Goal: Task Accomplishment & Management: Use online tool/utility

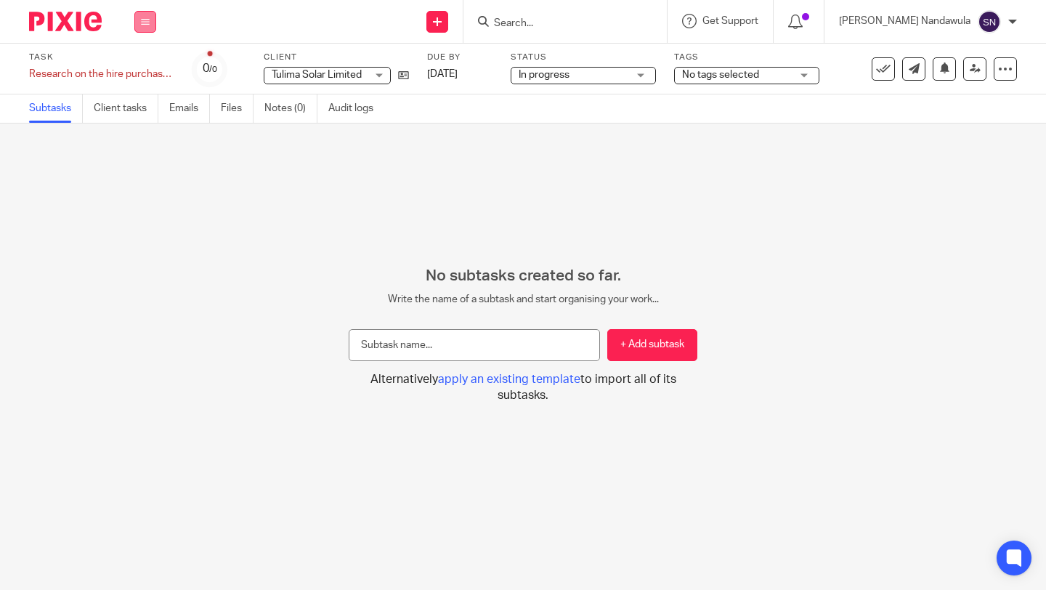
click at [142, 28] on button at bounding box center [145, 22] width 22 height 22
click at [139, 65] on link "Work" at bounding box center [138, 67] width 25 height 10
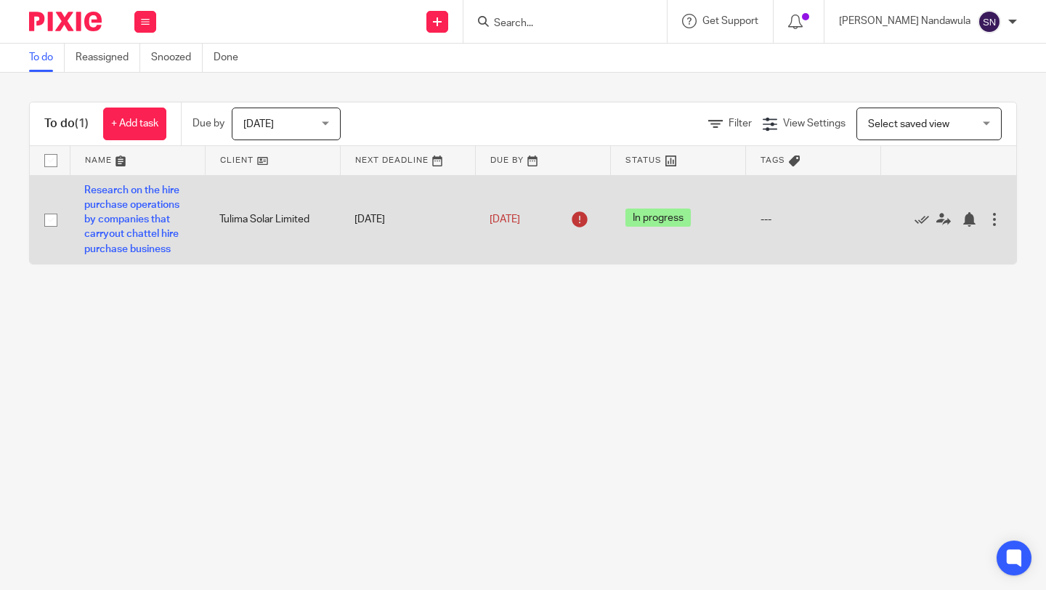
click at [989, 219] on div at bounding box center [994, 219] width 15 height 15
click at [995, 217] on div at bounding box center [994, 219] width 15 height 15
click at [996, 219] on div at bounding box center [994, 219] width 15 height 15
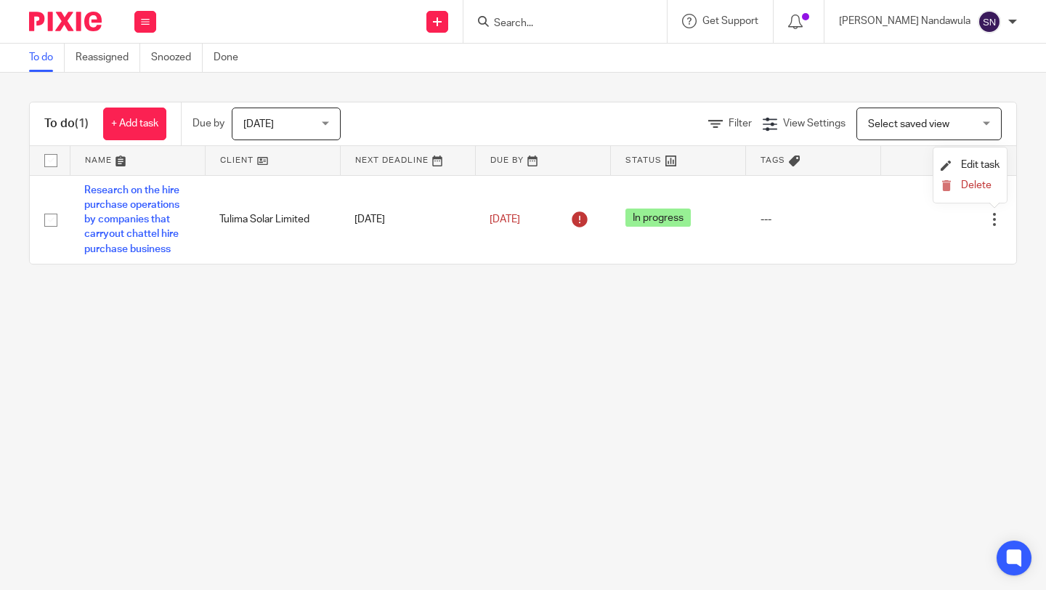
click at [983, 124] on div "Select saved view Select saved view" at bounding box center [928, 124] width 145 height 33
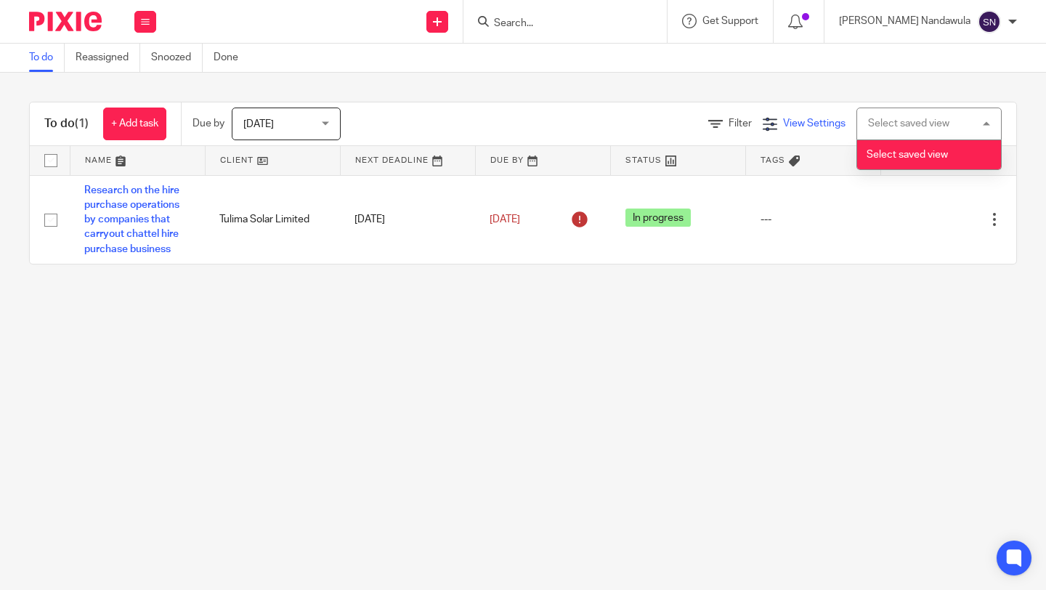
click at [816, 121] on span "View Settings" at bounding box center [814, 123] width 62 height 10
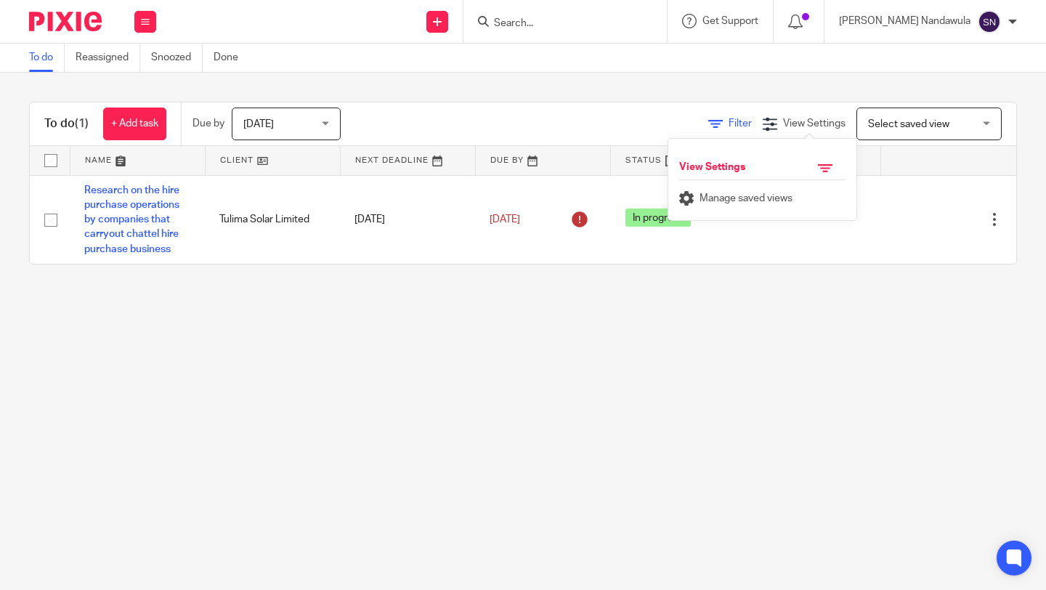
click at [738, 125] on span "Filter" at bounding box center [740, 123] width 23 height 10
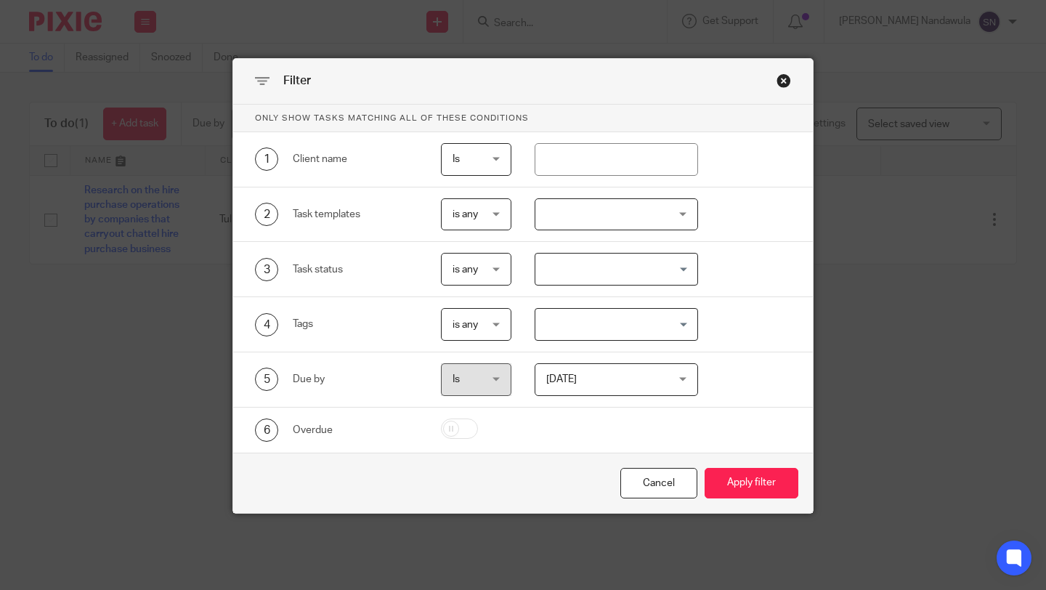
click at [781, 78] on div "Close this dialog window" at bounding box center [783, 80] width 15 height 15
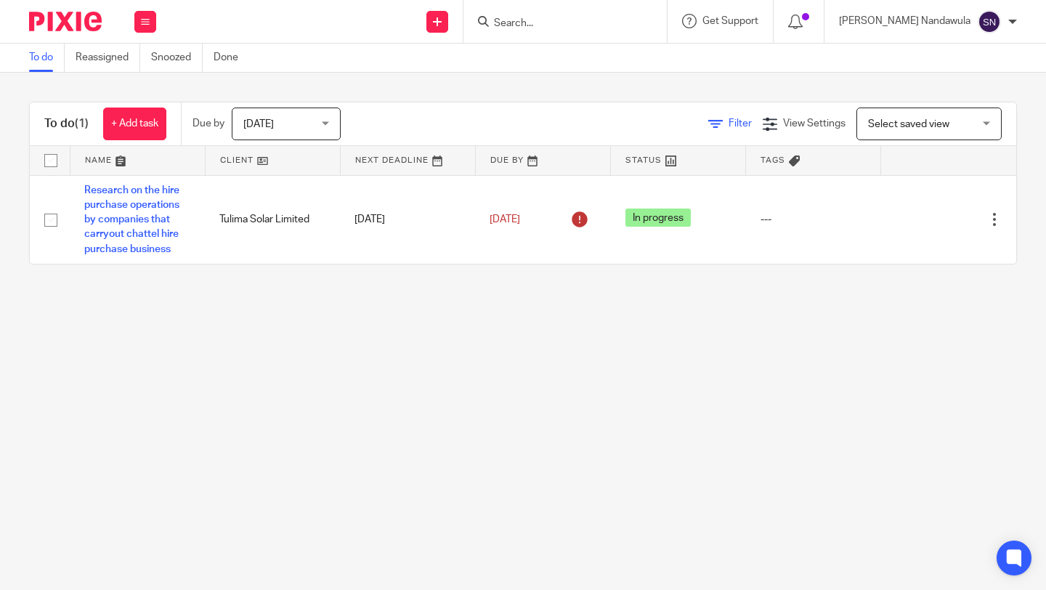
click at [716, 123] on icon at bounding box center [715, 124] width 15 height 15
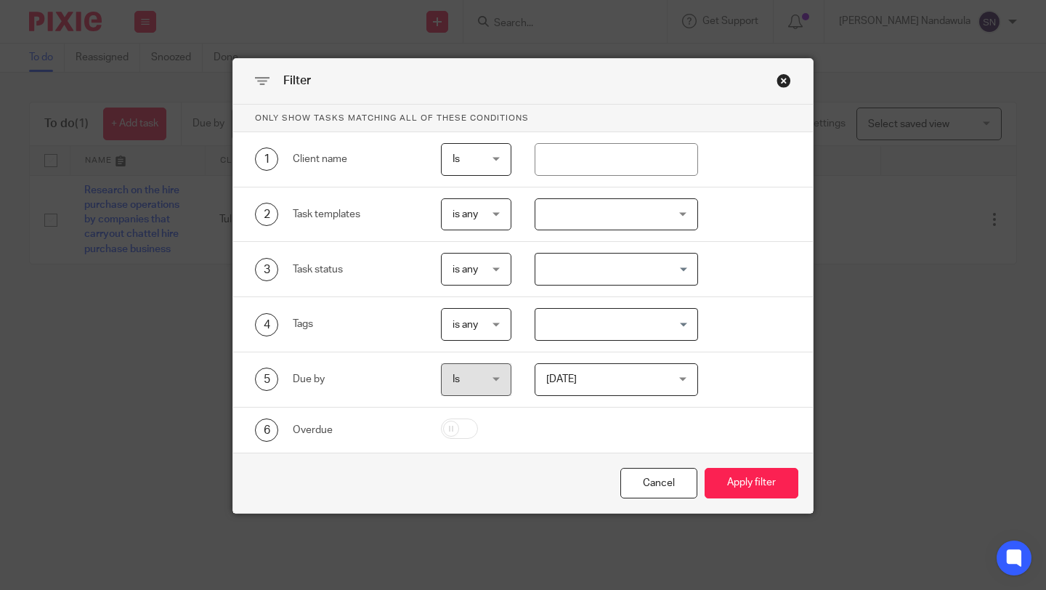
click at [785, 73] on div "Close this dialog window" at bounding box center [783, 80] width 15 height 15
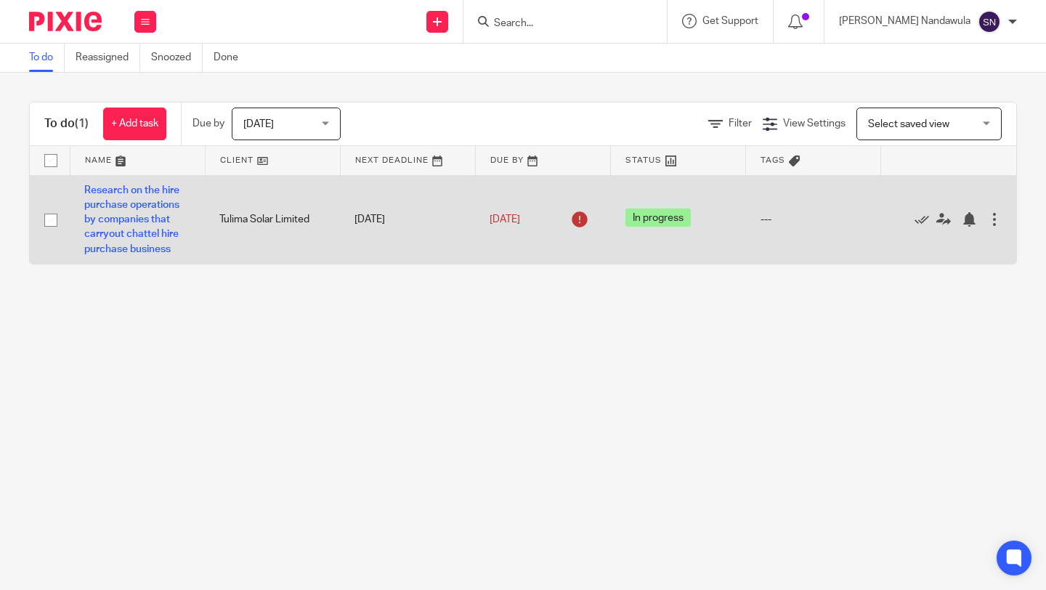
click at [997, 224] on div at bounding box center [994, 219] width 15 height 15
click at [766, 216] on div "---" at bounding box center [814, 219] width 106 height 15
click at [996, 215] on div at bounding box center [994, 219] width 15 height 15
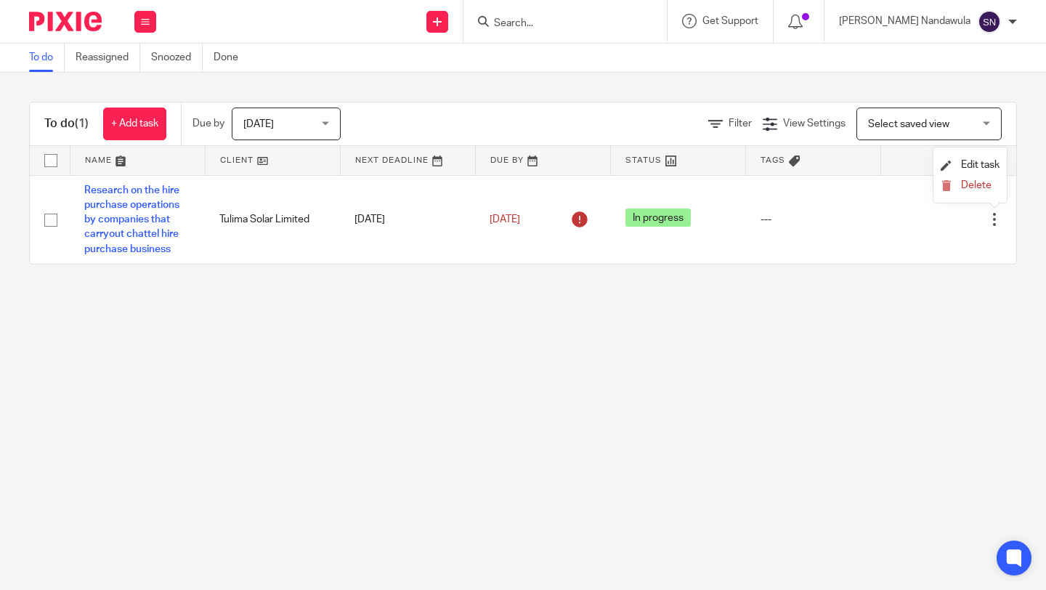
click at [1036, 187] on div "To do (1) + Add task Due by Today Today Today Tomorrow This week Next week This…" at bounding box center [523, 183] width 1046 height 221
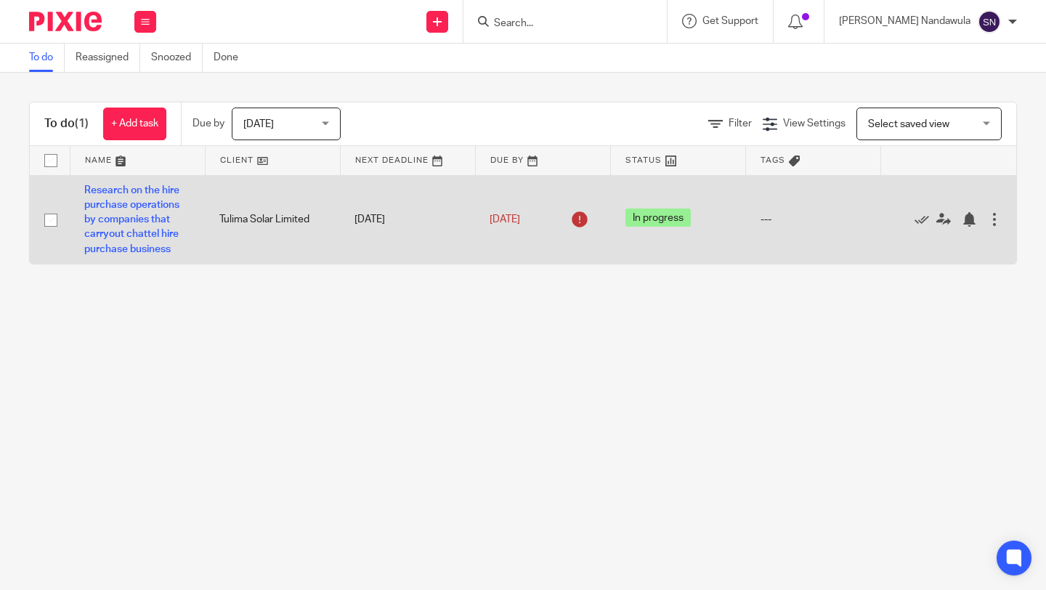
click at [997, 222] on div at bounding box center [994, 219] width 15 height 15
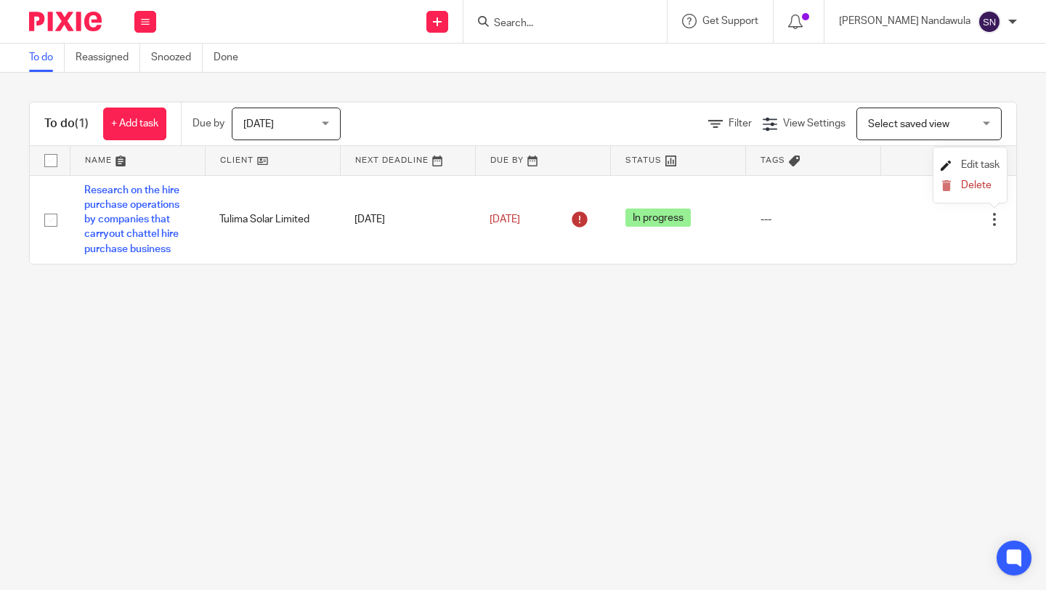
click at [980, 166] on span "Edit task" at bounding box center [980, 165] width 38 height 10
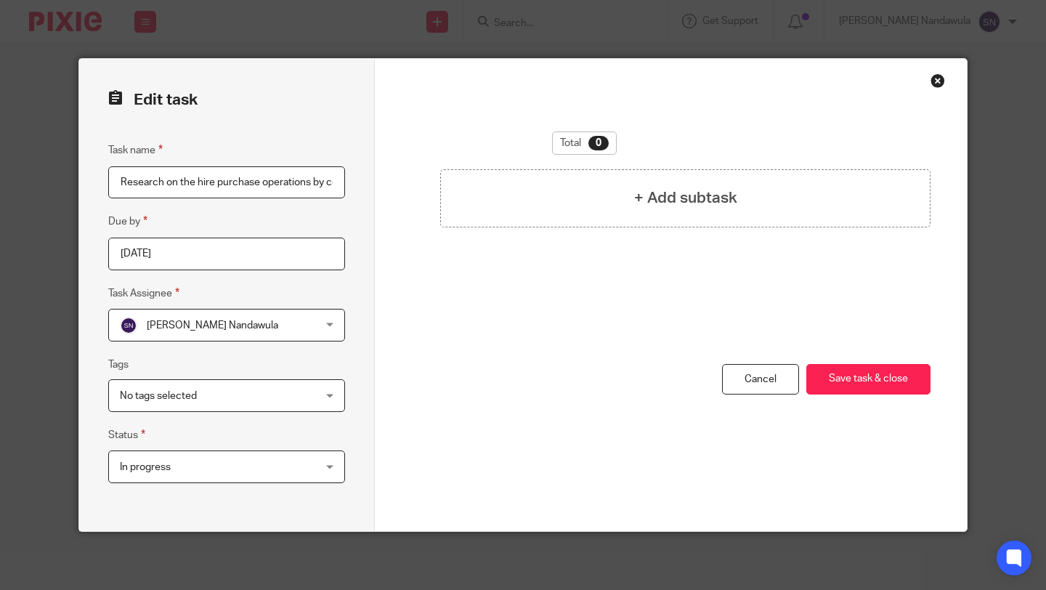
scroll to position [0, 250]
click at [934, 85] on div "Close this dialog window" at bounding box center [937, 80] width 15 height 15
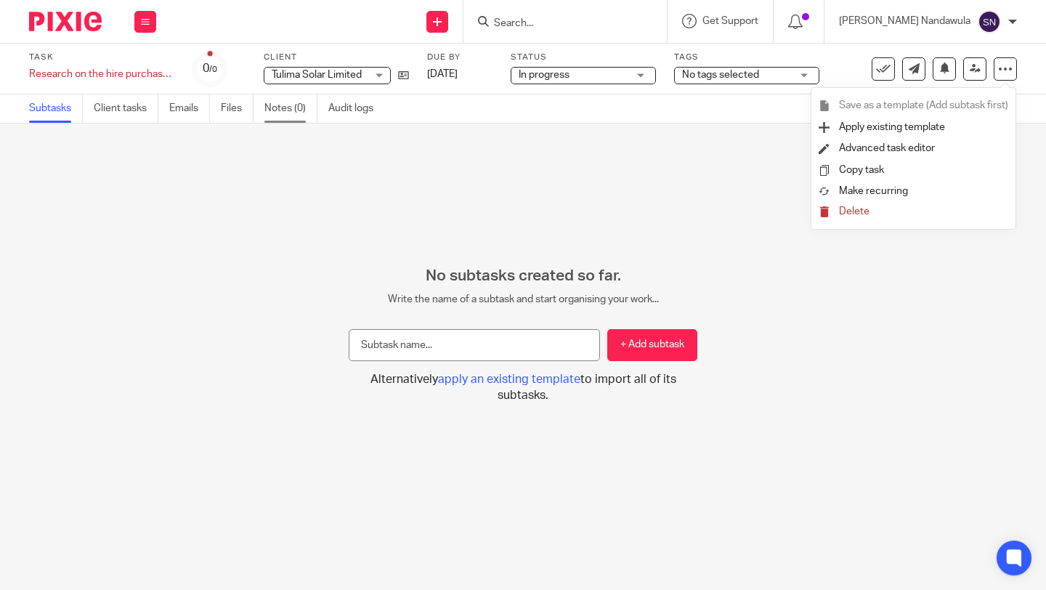
click at [279, 107] on link "Notes (0)" at bounding box center [290, 108] width 53 height 28
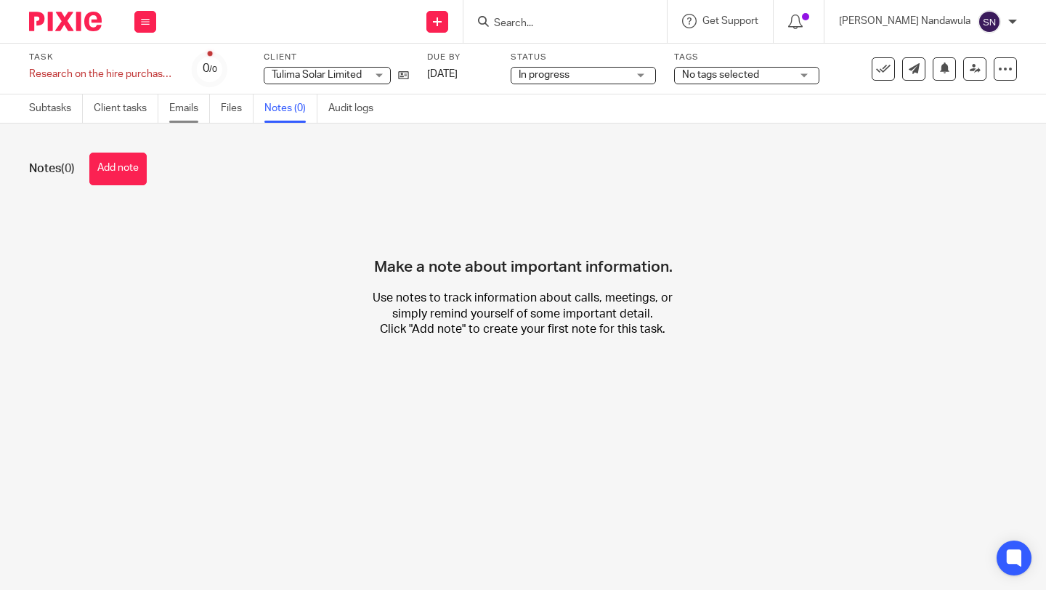
click at [184, 107] on link "Emails" at bounding box center [189, 108] width 41 height 28
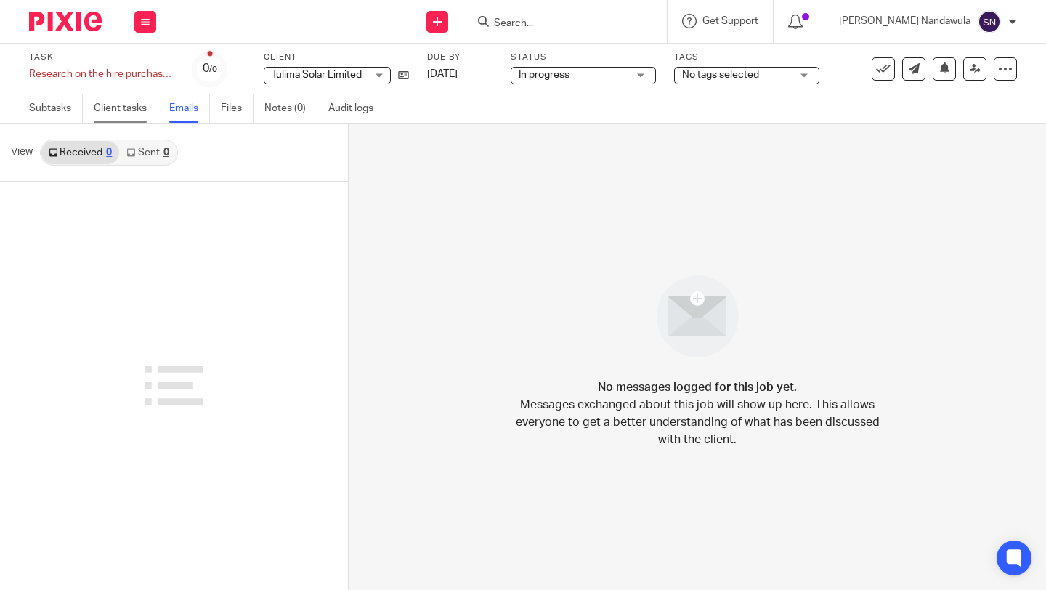
click at [127, 107] on link "Client tasks" at bounding box center [126, 108] width 65 height 28
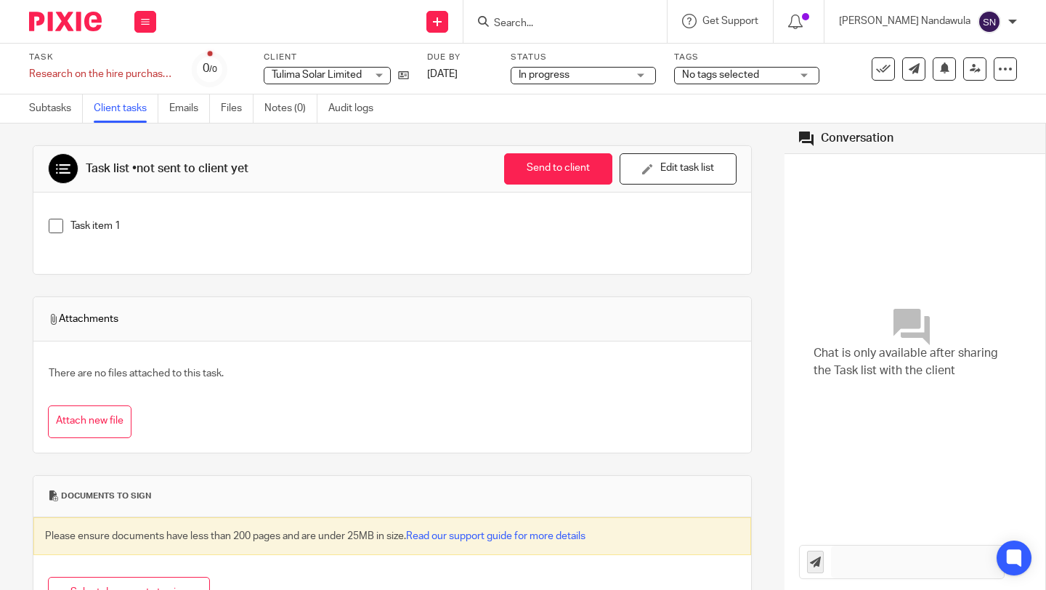
click at [253, 232] on p "Task item 1" at bounding box center [402, 226] width 665 height 15
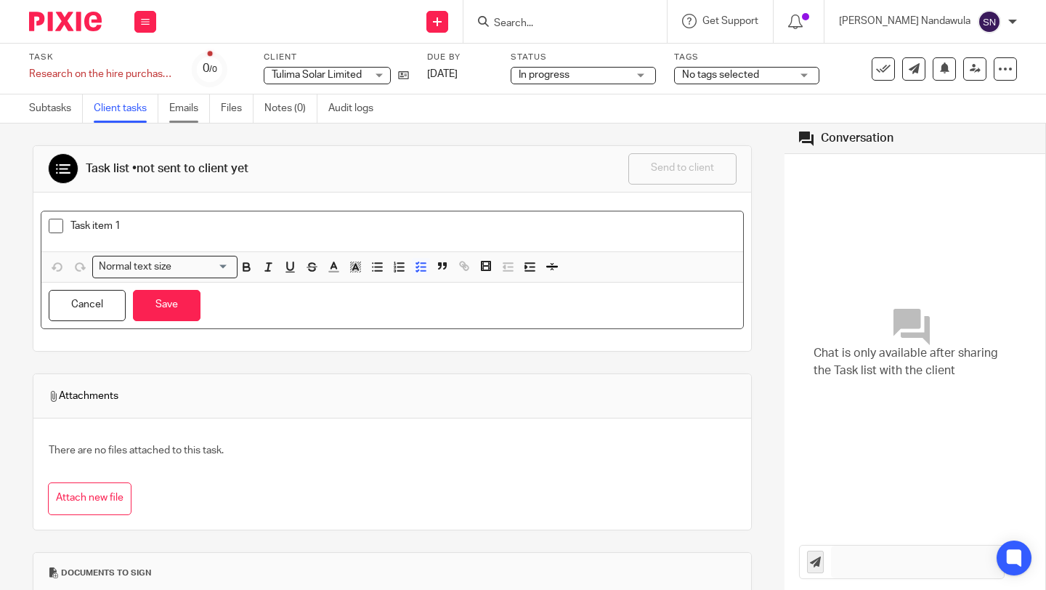
click at [182, 96] on link "Emails" at bounding box center [189, 108] width 41 height 28
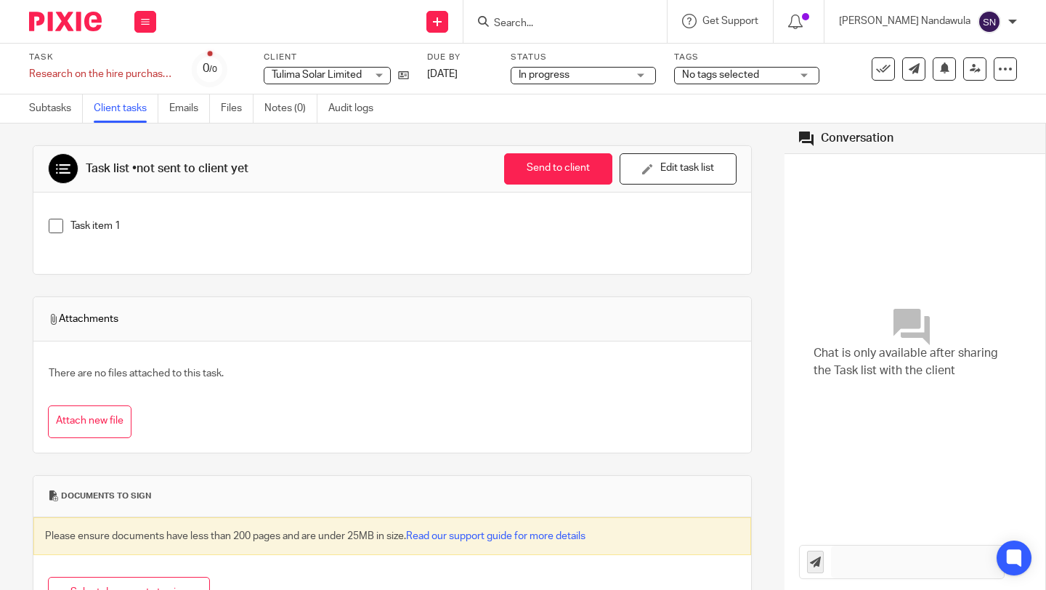
click at [1007, 28] on div "[PERSON_NAME] Nandawula" at bounding box center [928, 21] width 178 height 23
click at [803, 23] on icon at bounding box center [795, 22] width 15 height 15
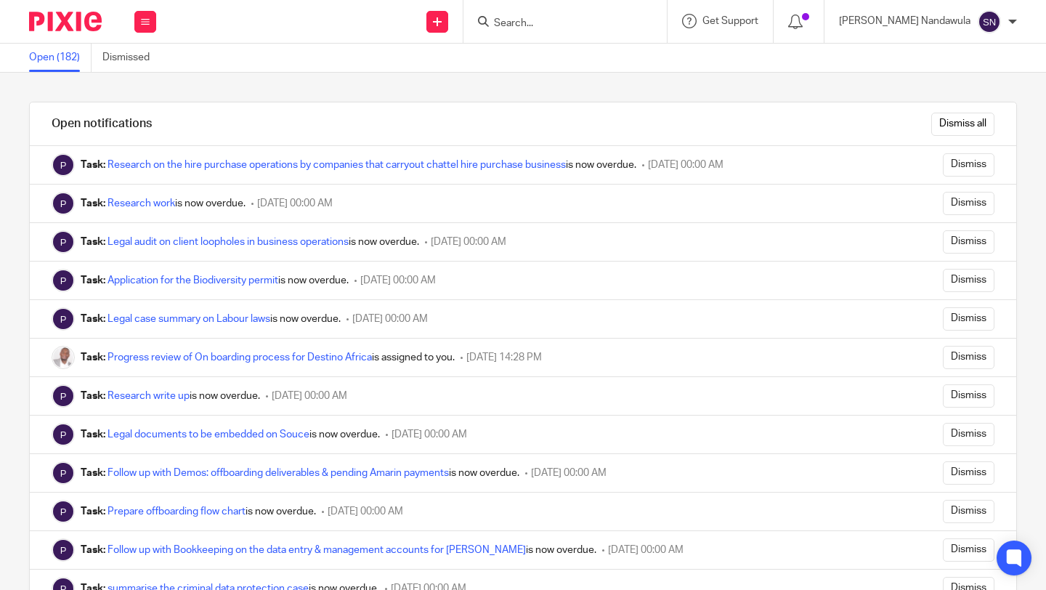
click at [54, 60] on link "Open (182)" at bounding box center [60, 58] width 62 height 28
click at [824, 12] on div at bounding box center [799, 21] width 51 height 43
click at [803, 17] on icon at bounding box center [795, 22] width 15 height 15
click at [139, 20] on button at bounding box center [145, 22] width 22 height 22
click at [141, 64] on link "Work" at bounding box center [137, 67] width 23 height 10
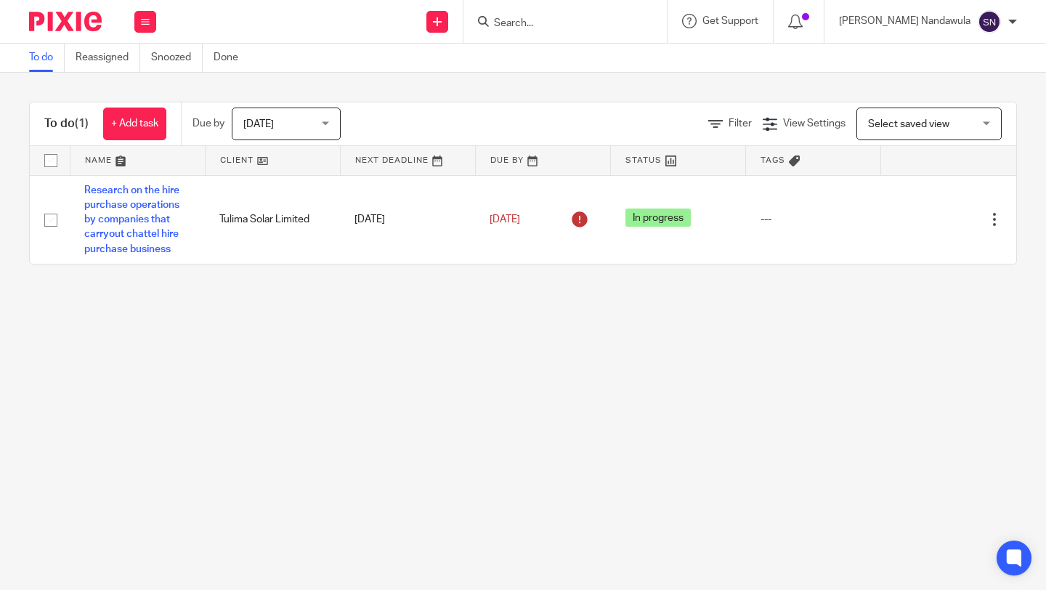
click at [824, 31] on div at bounding box center [799, 21] width 51 height 43
click at [1015, 25] on div at bounding box center [1012, 21] width 9 height 9
click at [956, 54] on span "My profile" at bounding box center [955, 58] width 45 height 10
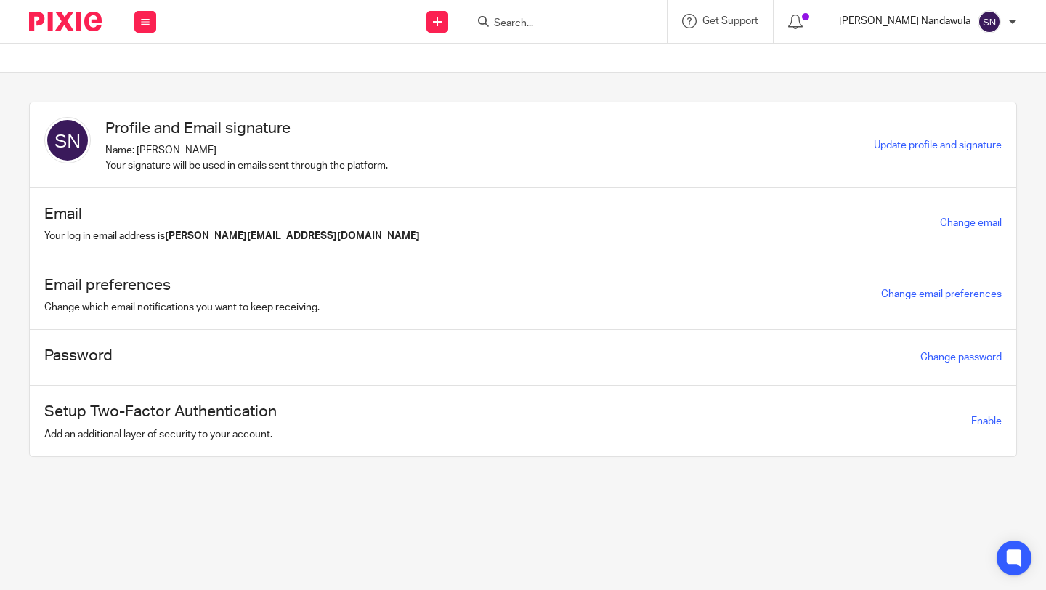
click at [941, 20] on p "[PERSON_NAME] Nandawula" at bounding box center [904, 21] width 131 height 15
click at [1010, 15] on div "[PERSON_NAME] Nandawula" at bounding box center [928, 21] width 178 height 23
click at [1010, 20] on div at bounding box center [1012, 21] width 9 height 9
click at [758, 24] on span "Get Support" at bounding box center [730, 21] width 56 height 10
click at [724, 113] on span "Access the academy" at bounding box center [717, 114] width 123 height 15
